Goal: Task Accomplishment & Management: Manage account settings

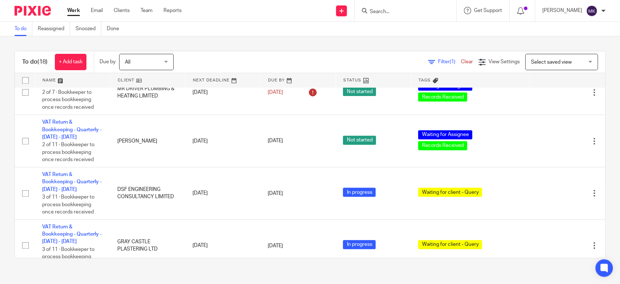
scroll to position [350, 0]
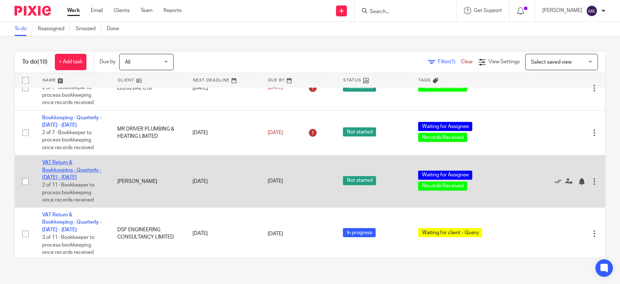
click at [61, 166] on link "VAT Return & Bookkeeping - Quarterly - May - July, 2025" at bounding box center [72, 170] width 60 height 20
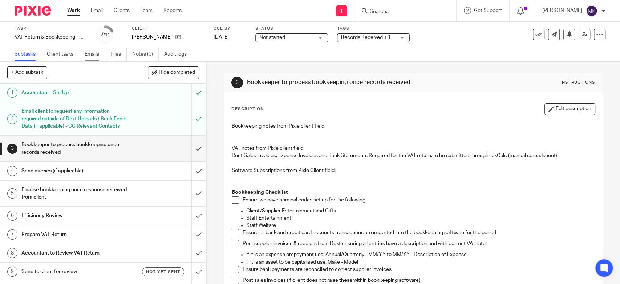
click at [100, 51] on link "Emails" at bounding box center [95, 54] width 20 height 14
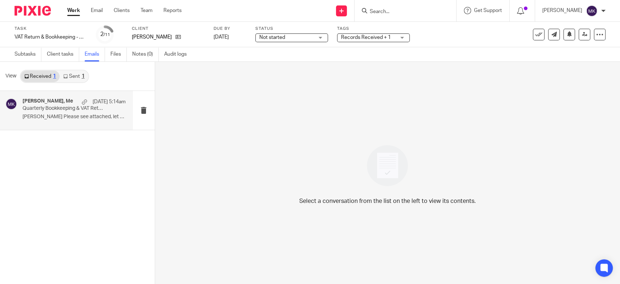
click at [62, 115] on p "Moiz Please see attached, let me know if..." at bounding box center [74, 117] width 103 height 6
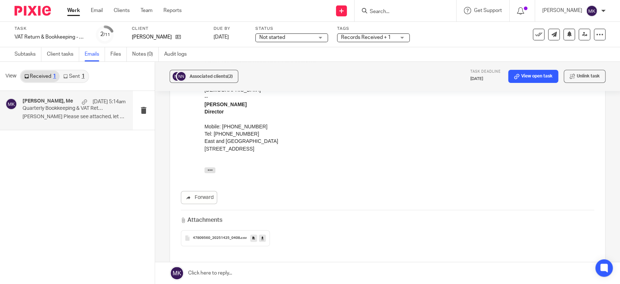
scroll to position [409, 0]
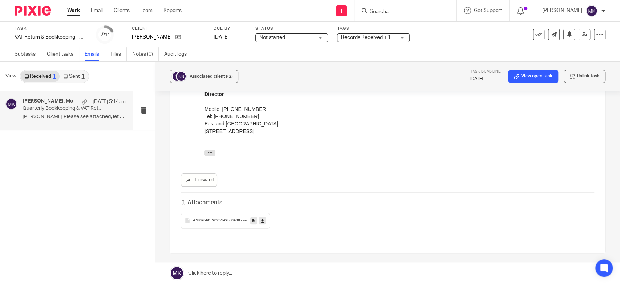
click at [261, 218] on icon at bounding box center [262, 220] width 3 height 5
click at [598, 112] on div "Associated clients (2) Task deadline 31 Aug 2025 View open task Unlink task Qua…" at bounding box center [387, 173] width 465 height 222
click at [370, 212] on div "47809560_20251425_0408 .csv" at bounding box center [387, 220] width 413 height 16
click at [78, 74] on link "Sent 1" at bounding box center [74, 76] width 28 height 12
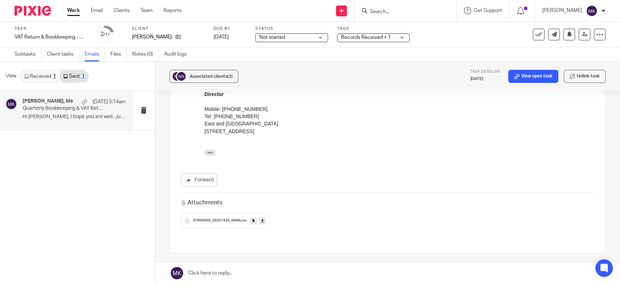
click at [76, 122] on div "Musa Khan, Me 25 Aug 5:14am Quarterly Bookkeeping & VAT Return - Action Require…" at bounding box center [74, 110] width 103 height 24
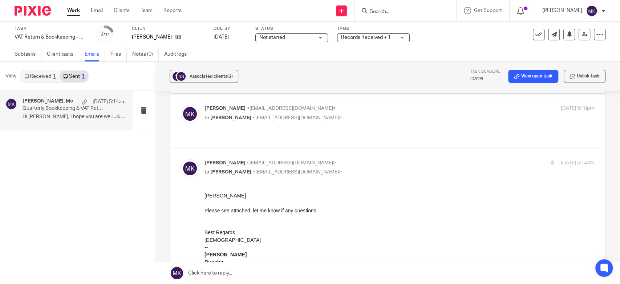
scroll to position [202, 0]
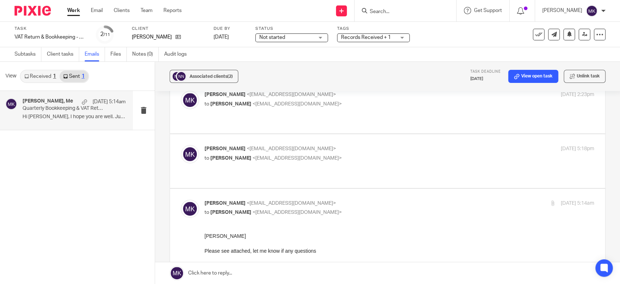
click at [351, 154] on p "to Nasreen Naseeb <musa.eandw@gmail.com>" at bounding box center [334, 158] width 260 height 8
checkbox input "true"
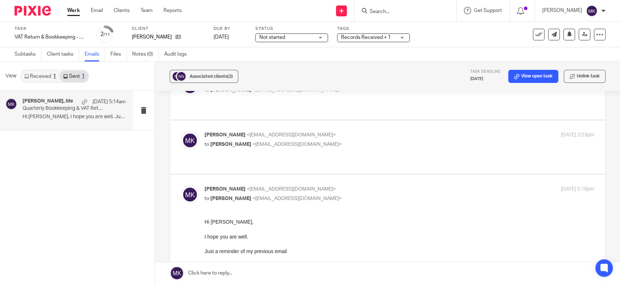
scroll to position [121, 0]
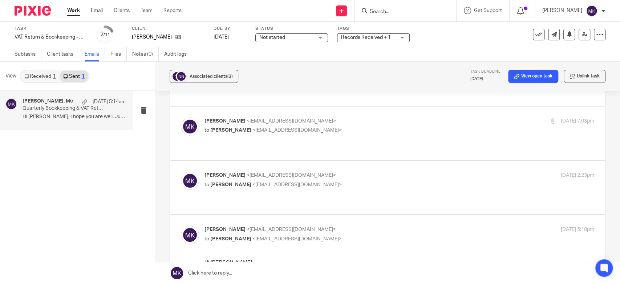
click at [352, 171] on p "Moiz Khatri <moizkhatri@taxassist.co.uk>" at bounding box center [334, 175] width 260 height 8
checkbox input "true"
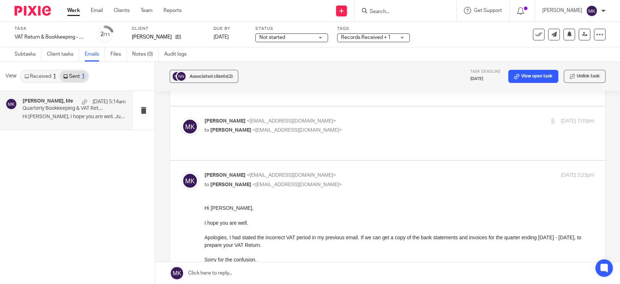
scroll to position [0, 0]
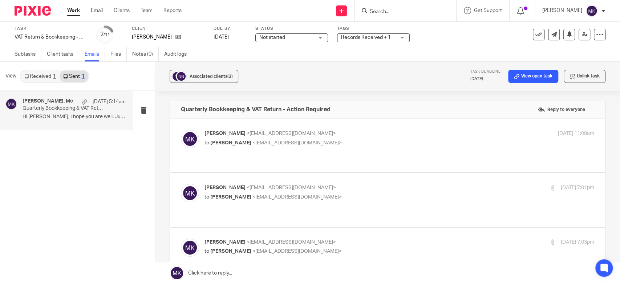
click at [356, 175] on label at bounding box center [387, 199] width 435 height 53
click at [181, 183] on input "checkbox" at bounding box center [180, 183] width 0 height 0
checkbox input "true"
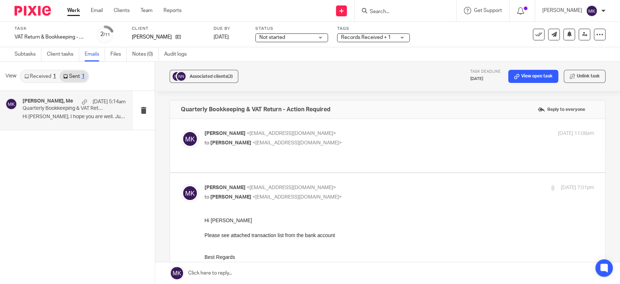
click at [362, 139] on p "to Nasreen Naseeb <musa.eandw@gmail.com>" at bounding box center [334, 143] width 260 height 8
checkbox input "true"
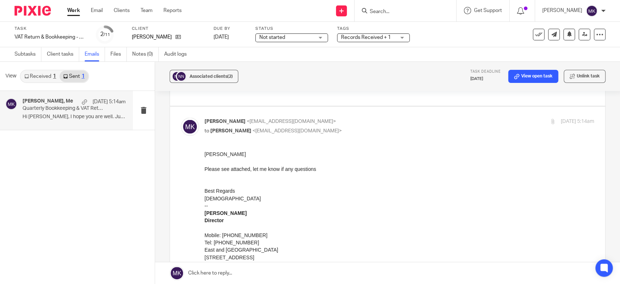
scroll to position [847, 0]
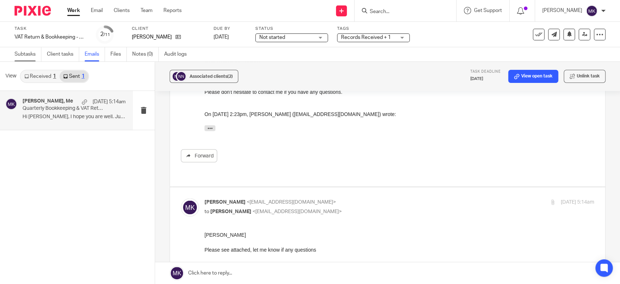
click at [32, 54] on link "Subtasks" at bounding box center [28, 54] width 27 height 14
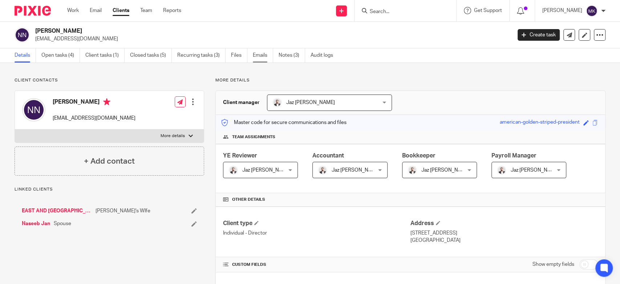
click at [259, 54] on link "Emails" at bounding box center [263, 55] width 20 height 14
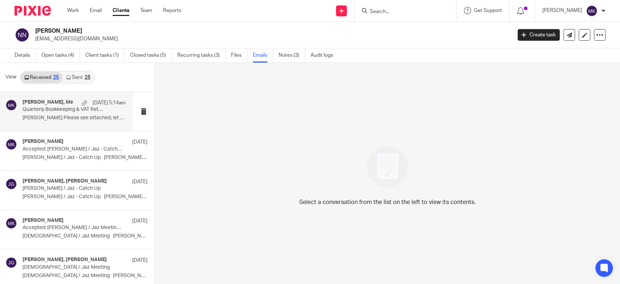
click at [82, 118] on p "Moiz Please see attached, let me know if..." at bounding box center [74, 118] width 103 height 6
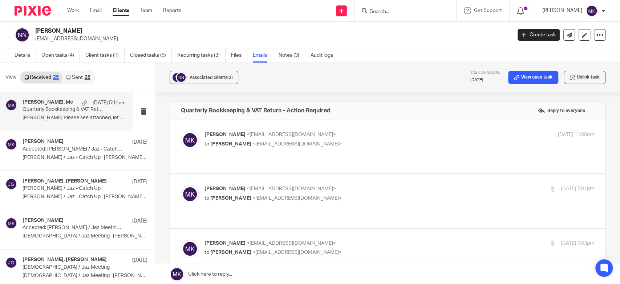
click at [381, 142] on p "to Nasreen Naseeb <musa.eandw@gmail.com>" at bounding box center [334, 144] width 260 height 8
checkbox input "true"
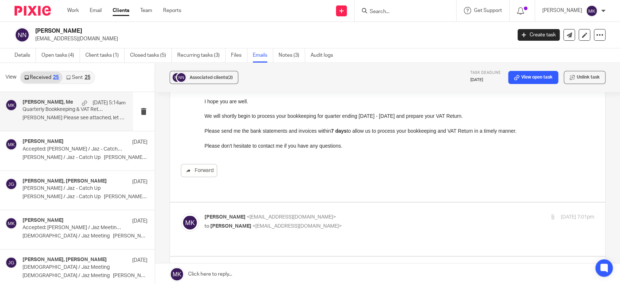
scroll to position [161, 0]
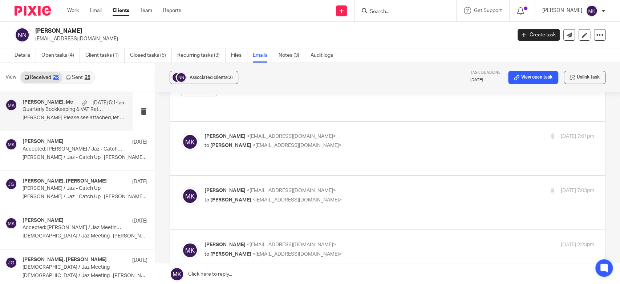
click at [385, 122] on label at bounding box center [387, 148] width 435 height 53
click at [181, 132] on input "checkbox" at bounding box center [180, 132] width 0 height 0
checkbox input "true"
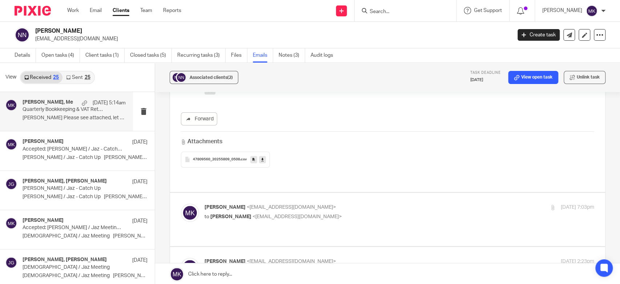
scroll to position [403, 0]
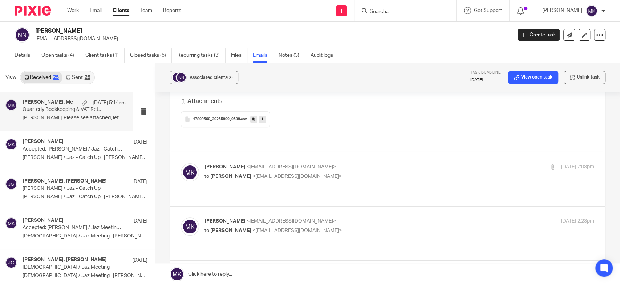
click at [337, 152] on label at bounding box center [387, 178] width 435 height 53
click at [181, 163] on input "checkbox" at bounding box center [180, 163] width 0 height 0
checkbox input "true"
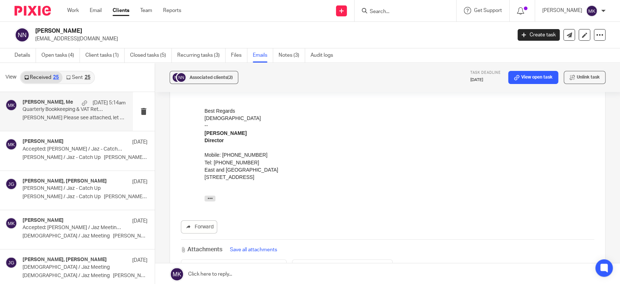
scroll to position [565, 0]
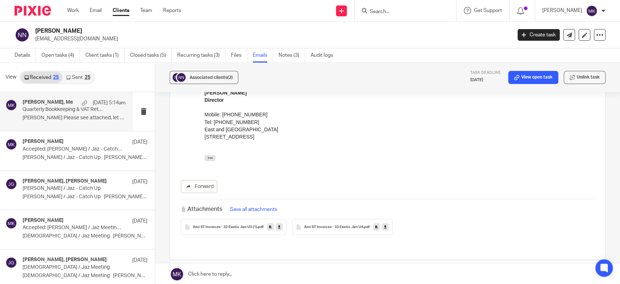
click at [276, 223] on link at bounding box center [279, 226] width 7 height 7
click at [384, 224] on icon at bounding box center [385, 226] width 3 height 5
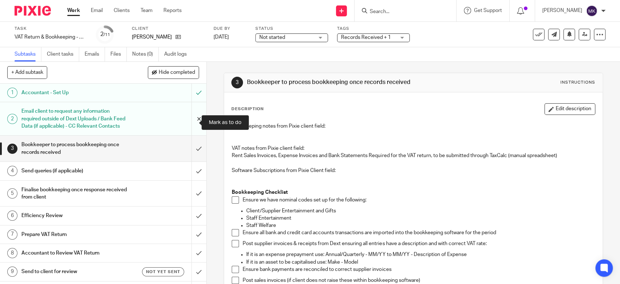
scroll to position [41, 0]
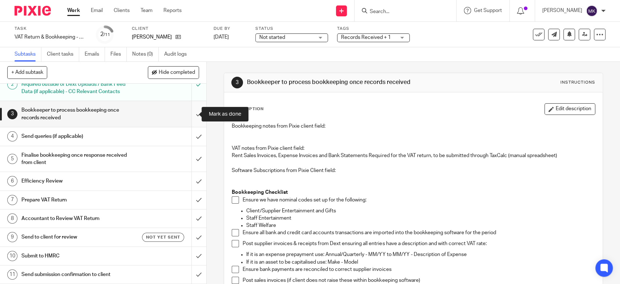
click at [189, 118] on input "submit" at bounding box center [103, 114] width 206 height 26
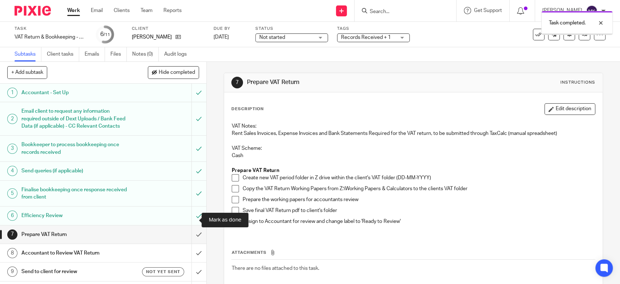
scroll to position [41, 0]
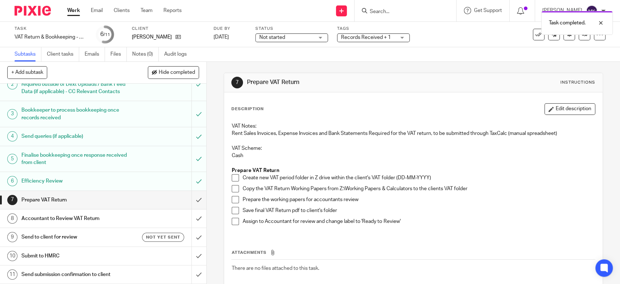
click at [232, 179] on span at bounding box center [235, 177] width 7 height 7
click at [232, 189] on span at bounding box center [235, 188] width 7 height 7
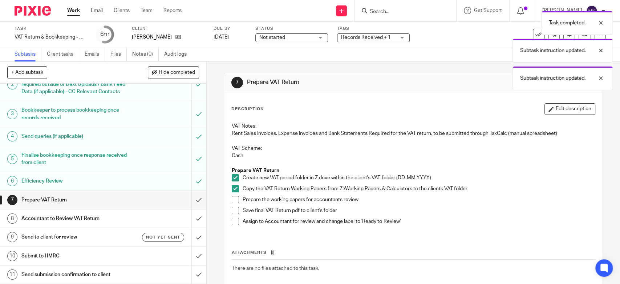
click at [233, 210] on span at bounding box center [235, 210] width 7 height 7
click at [232, 200] on span at bounding box center [235, 199] width 7 height 7
click at [232, 219] on span at bounding box center [235, 221] width 7 height 7
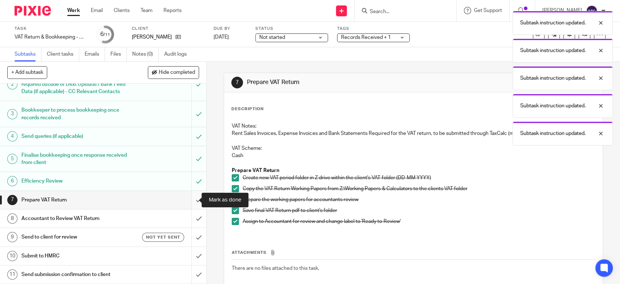
click at [191, 203] on input "submit" at bounding box center [103, 200] width 206 height 18
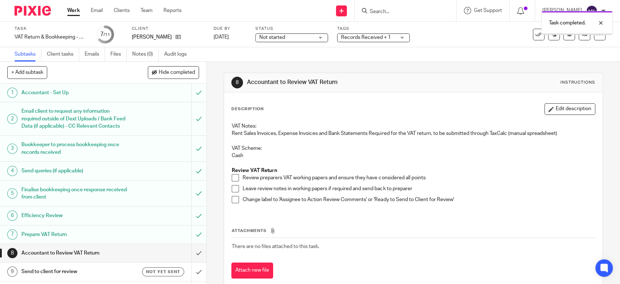
scroll to position [41, 0]
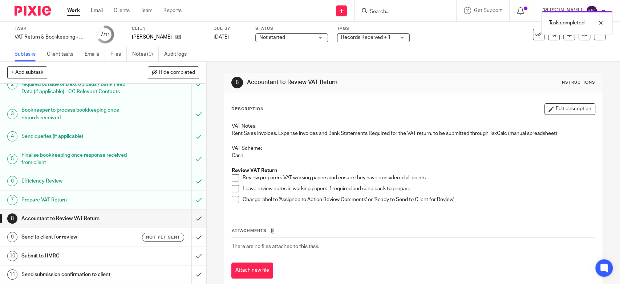
click at [353, 38] on span "Records Received + 1" at bounding box center [366, 37] width 50 height 5
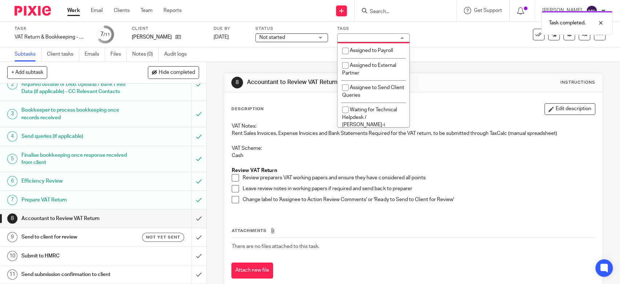
scroll to position [121, 0]
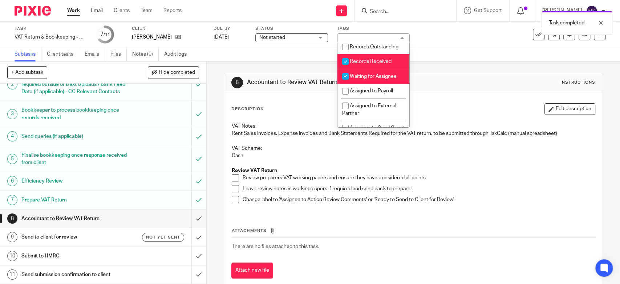
click at [373, 79] on span "Waiting for Assignee" at bounding box center [373, 76] width 47 height 5
checkbox input "false"
click at [373, 64] on span "Records Received" at bounding box center [371, 61] width 42 height 5
checkbox input "false"
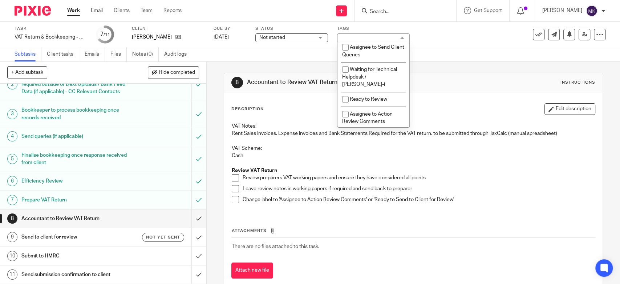
scroll to position [242, 0]
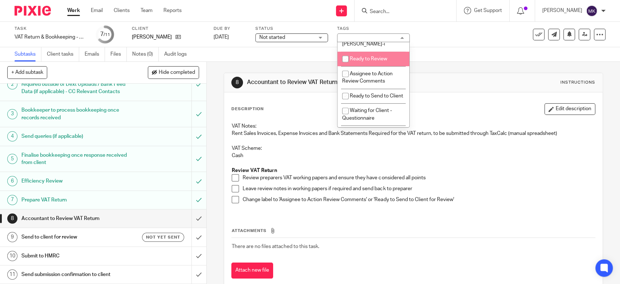
click at [378, 57] on li "Ready to Review" at bounding box center [373, 59] width 72 height 15
checkbox input "true"
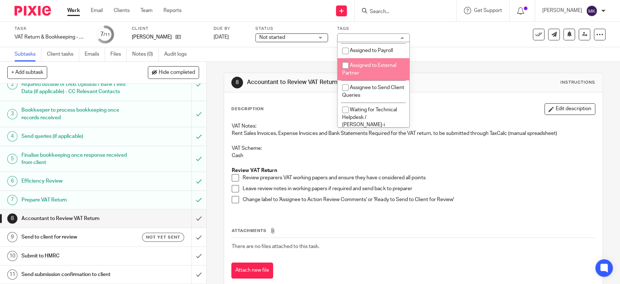
scroll to position [121, 0]
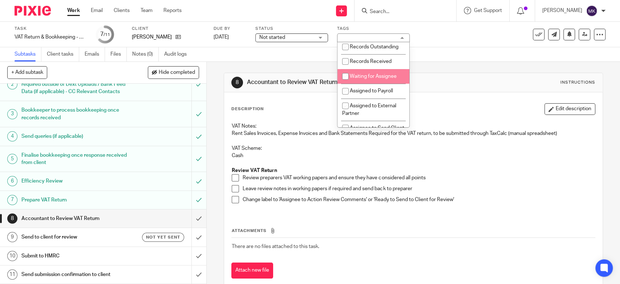
click at [378, 79] on span "Waiting for Assignee" at bounding box center [373, 76] width 47 height 5
checkbox input "true"
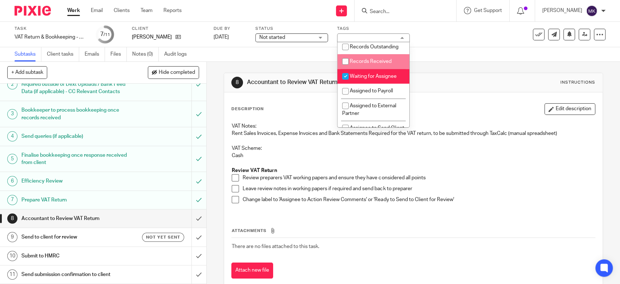
click at [481, 37] on div "Task VAT Return & Bookkeeping - Quarterly - May - July, 2025 Save VAT Return & …" at bounding box center [261, 34] width 492 height 17
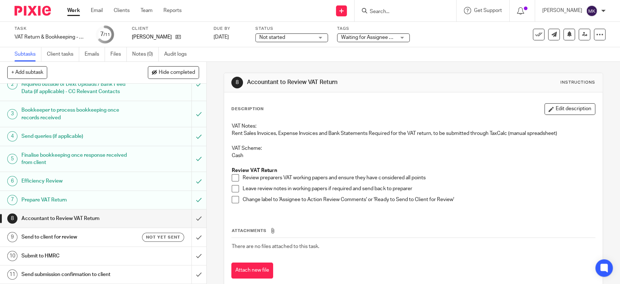
click at [320, 36] on div "Not started Not started" at bounding box center [291, 37] width 73 height 9
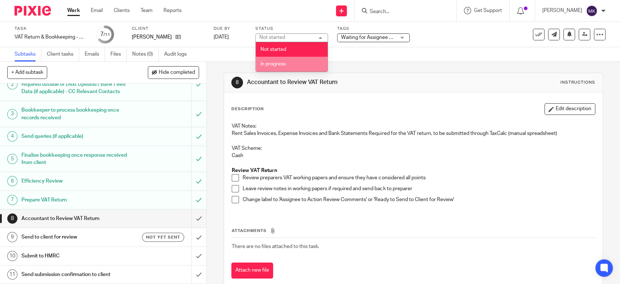
click at [308, 68] on li "In progress" at bounding box center [292, 64] width 72 height 15
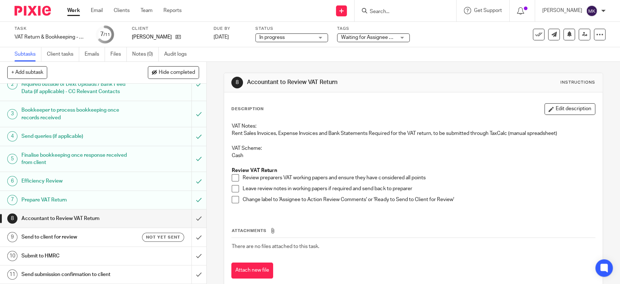
click at [578, 40] on div "Task VAT Return & Bookkeeping - Quarterly - May - July, 2025 Save VAT Return & …" at bounding box center [310, 34] width 591 height 17
click at [579, 37] on link at bounding box center [585, 35] width 12 height 12
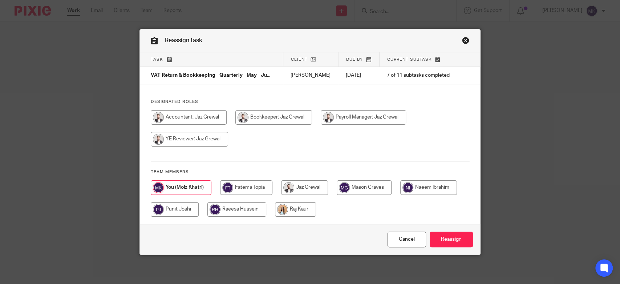
click at [357, 115] on input "radio" at bounding box center [363, 117] width 85 height 15
radio input "true"
click at [401, 181] on input "radio" at bounding box center [427, 187] width 57 height 15
radio input "true"
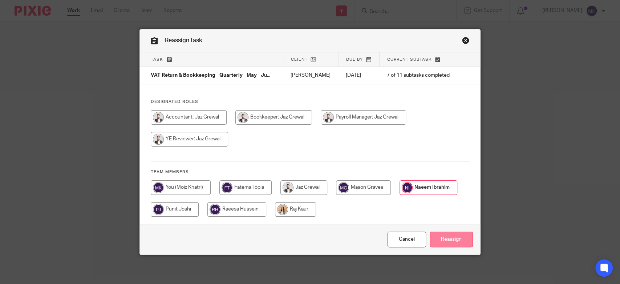
click at [450, 241] on input "Reassign" at bounding box center [451, 239] width 43 height 16
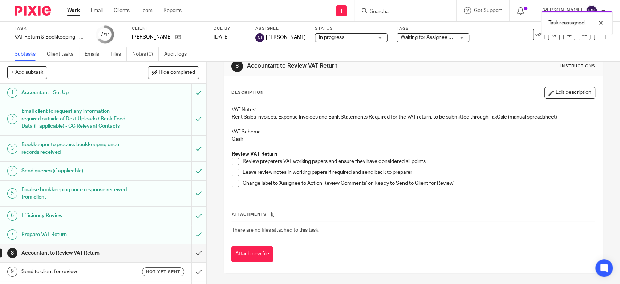
click at [74, 8] on link "Work" at bounding box center [73, 10] width 13 height 7
